Goal: Navigation & Orientation: Find specific page/section

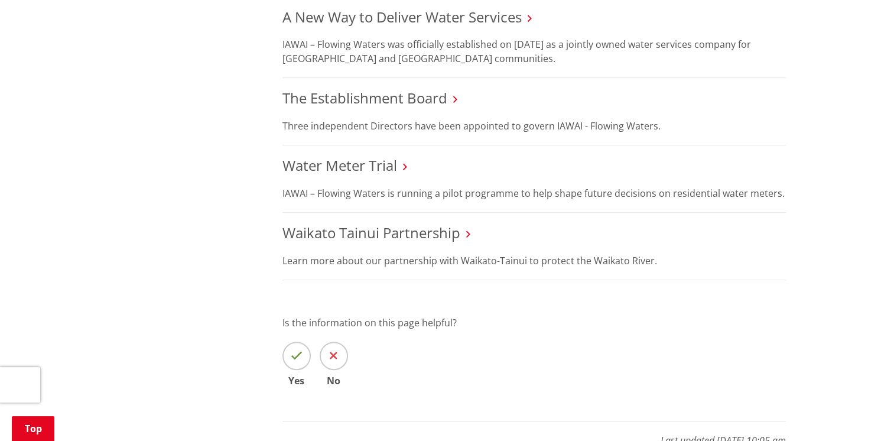
scroll to position [532, 0]
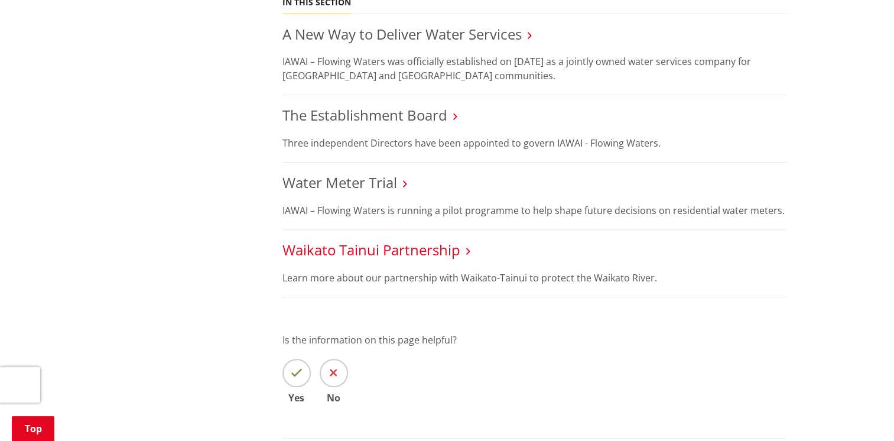
click at [352, 252] on link "Waikato Tainui Partnership" at bounding box center [371, 249] width 178 height 19
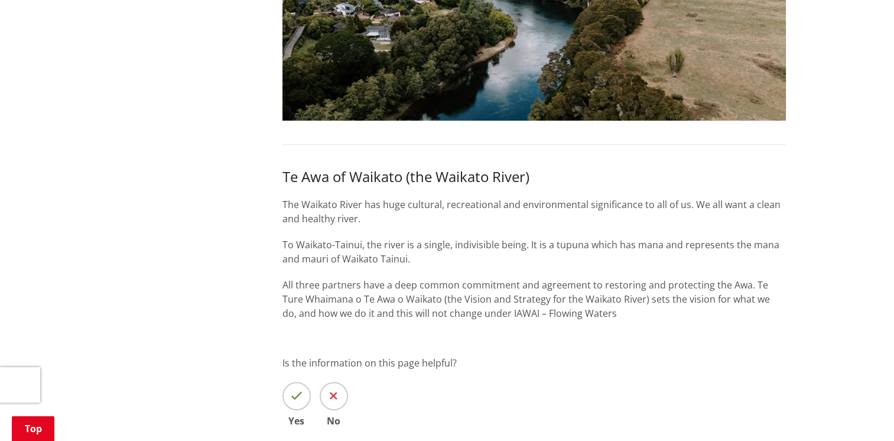
scroll to position [709, 0]
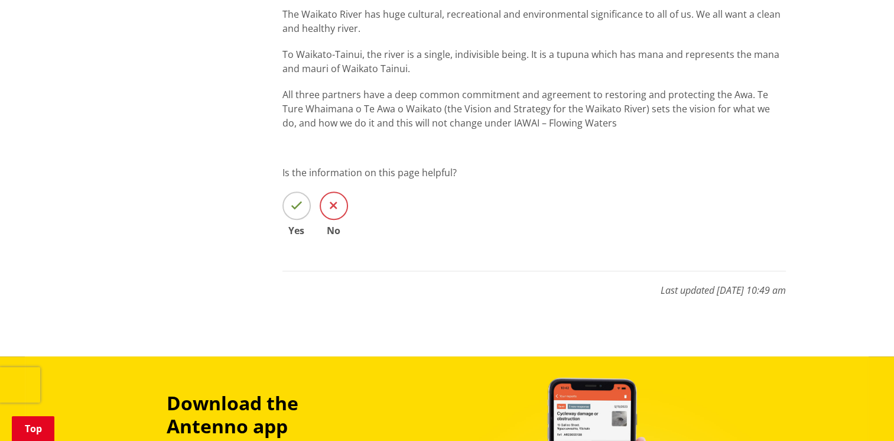
click at [334, 207] on icon at bounding box center [334, 206] width 8 height 12
click at [0, 0] on input "No" at bounding box center [0, 0] width 0 height 0
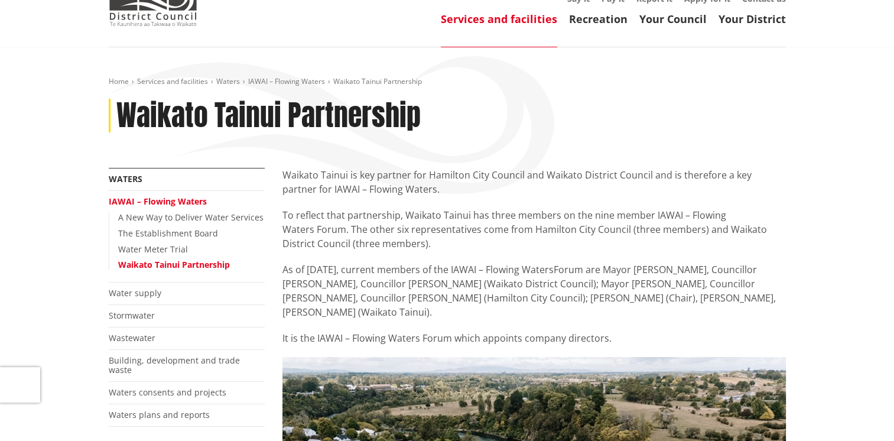
scroll to position [0, 0]
